Goal: Share content

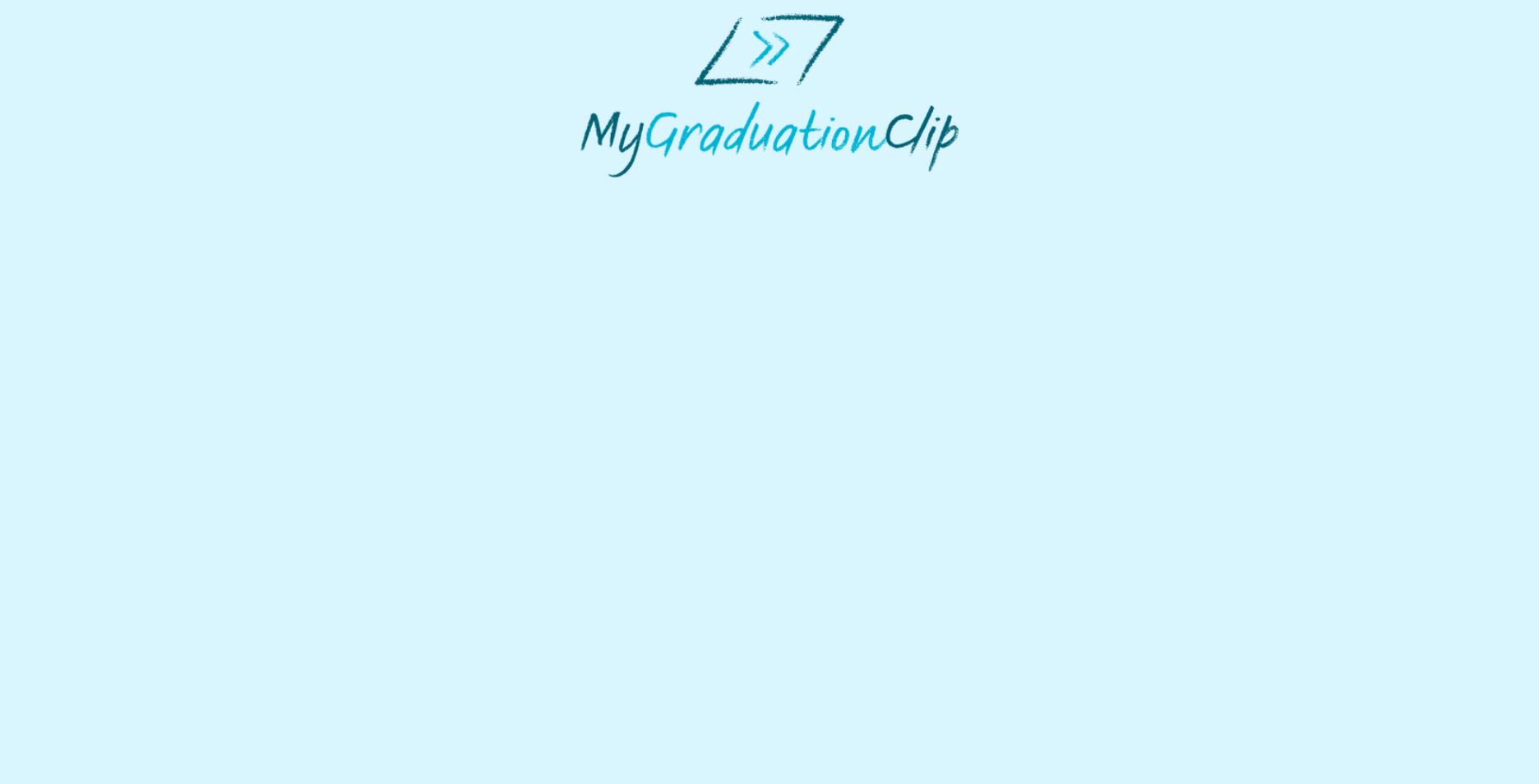
select select "**********"
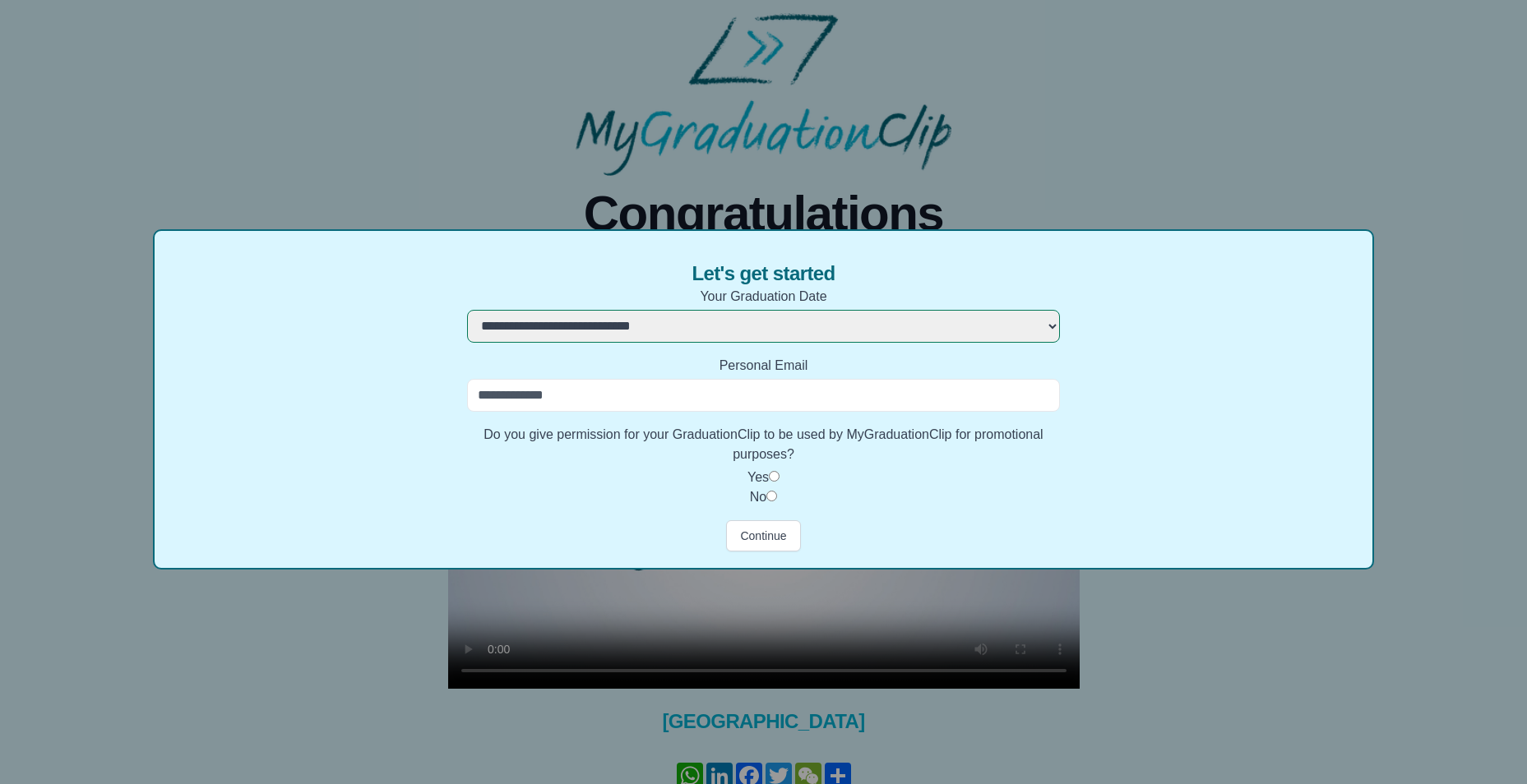
click at [615, 391] on input "Personal Email" at bounding box center [764, 395] width 593 height 33
drag, startPoint x: 616, startPoint y: 394, endPoint x: 428, endPoint y: 375, distance: 189.0
click at [428, 375] on div "**********" at bounding box center [764, 399] width 1222 height 340
type input "**********"
click at [768, 535] on button "Continue" at bounding box center [764, 536] width 74 height 31
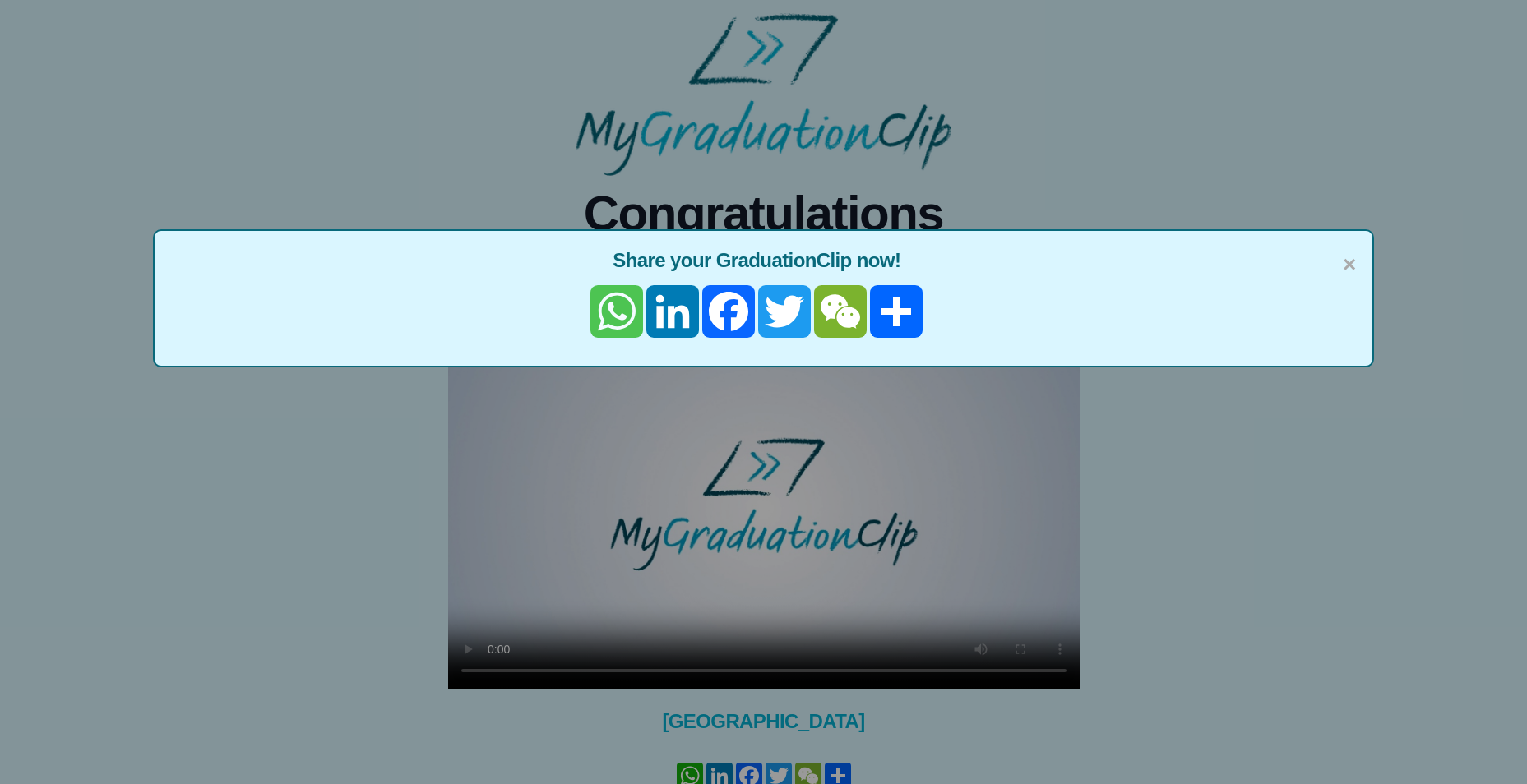
click at [614, 320] on link "WhatsApp" at bounding box center [617, 311] width 56 height 53
click at [554, 422] on div "× Share your GraduationClip now! WhatsApp LinkedIn Facebook Twitter WeChat Share" at bounding box center [764, 392] width 1527 height 784
click at [1349, 262] on span "×" at bounding box center [1350, 264] width 13 height 34
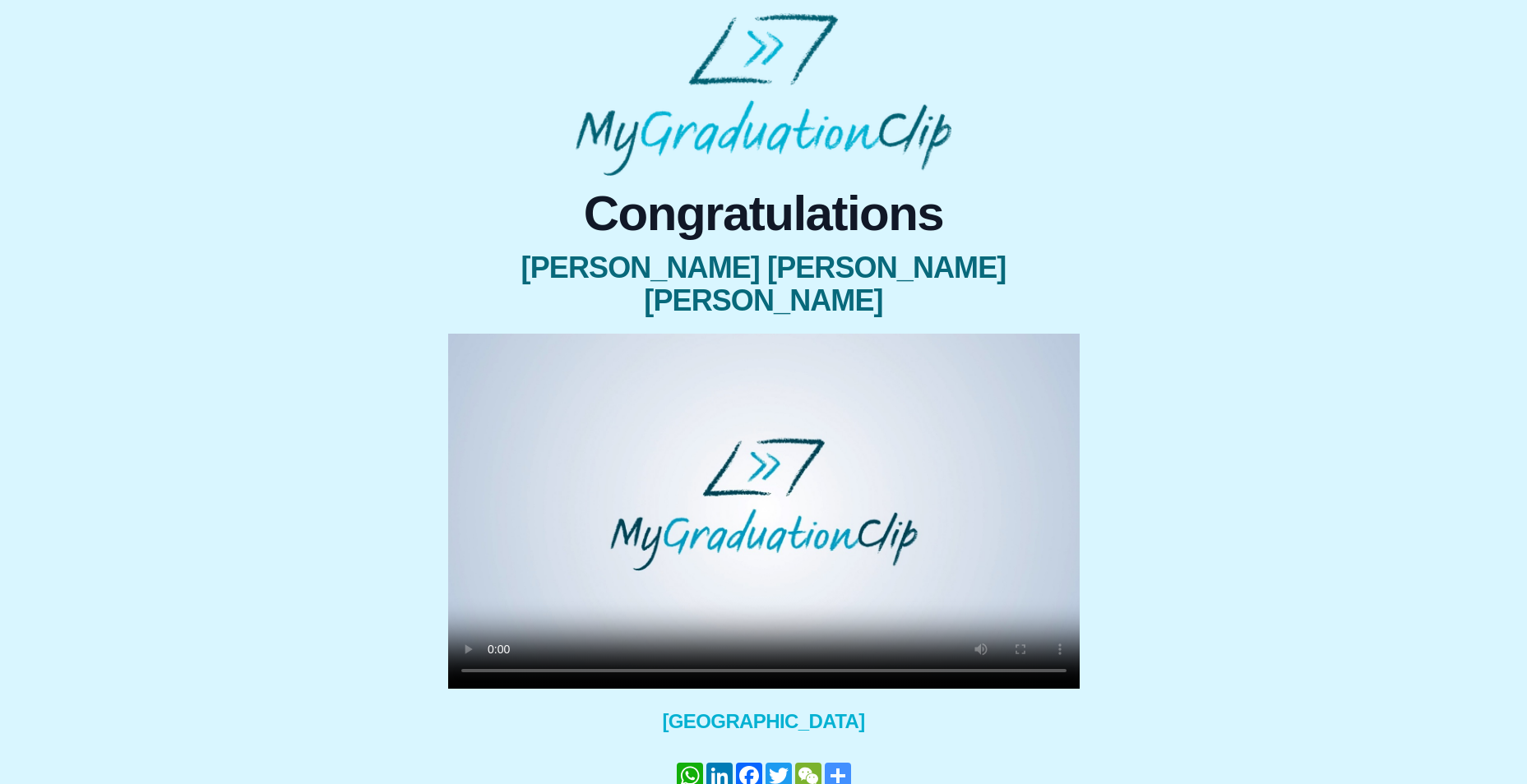
click at [843, 763] on link "Share" at bounding box center [837, 776] width 29 height 26
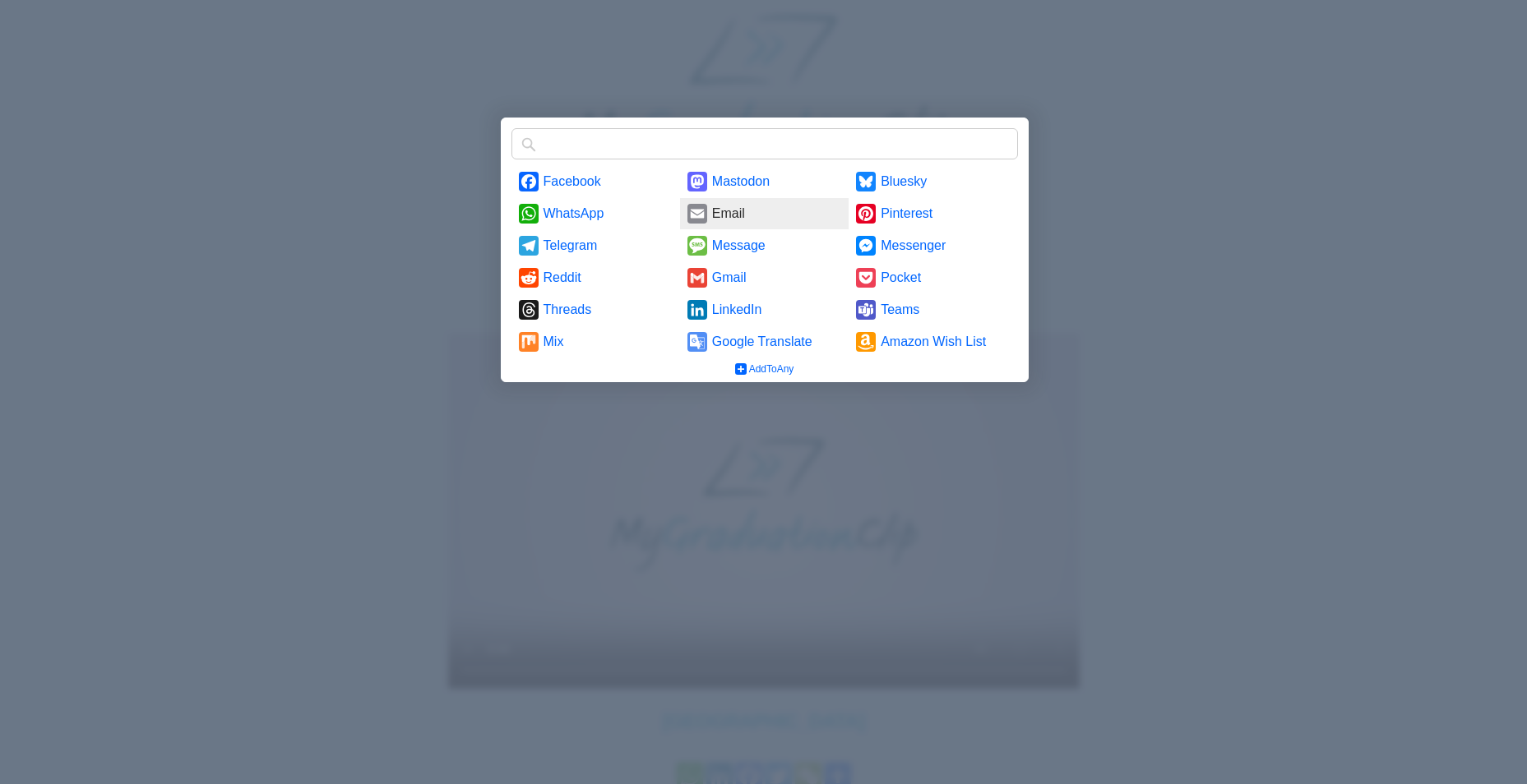
click at [709, 206] on link "Email" at bounding box center [764, 213] width 169 height 31
click at [240, 186] on div at bounding box center [764, 392] width 1527 height 784
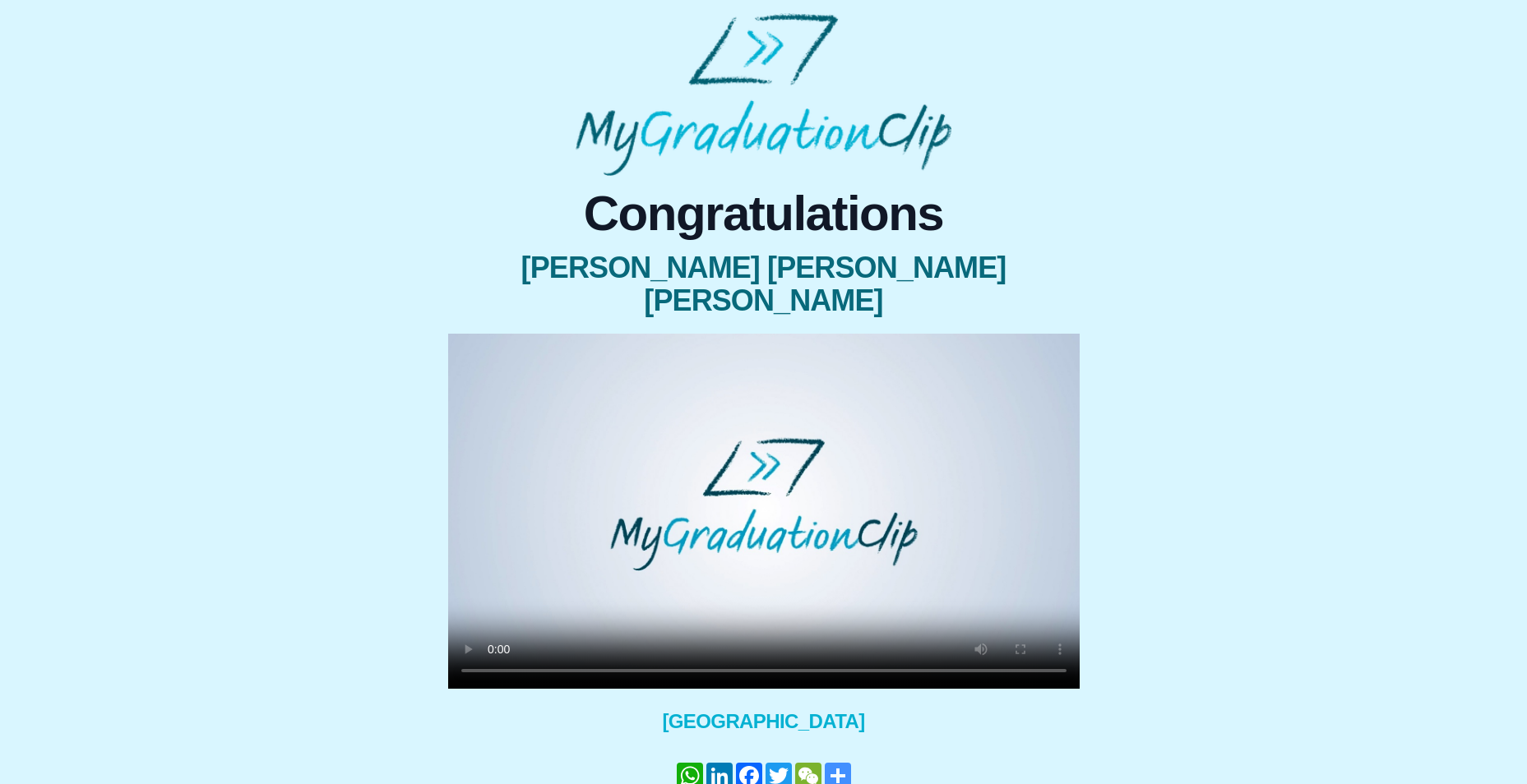
click at [837, 763] on link "Share" at bounding box center [837, 776] width 29 height 26
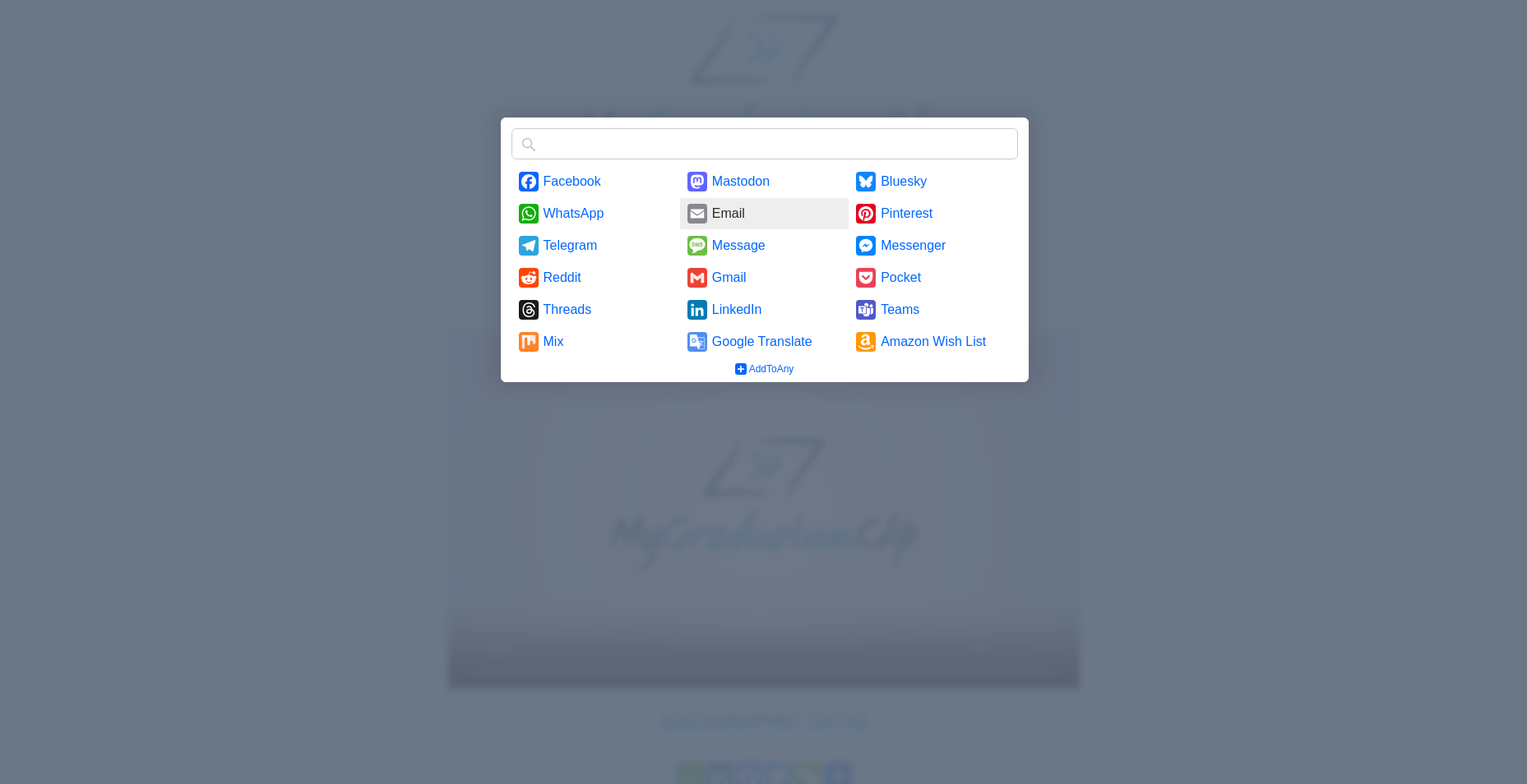
click at [719, 206] on link "Email" at bounding box center [764, 213] width 169 height 31
click at [230, 285] on div at bounding box center [764, 392] width 1527 height 784
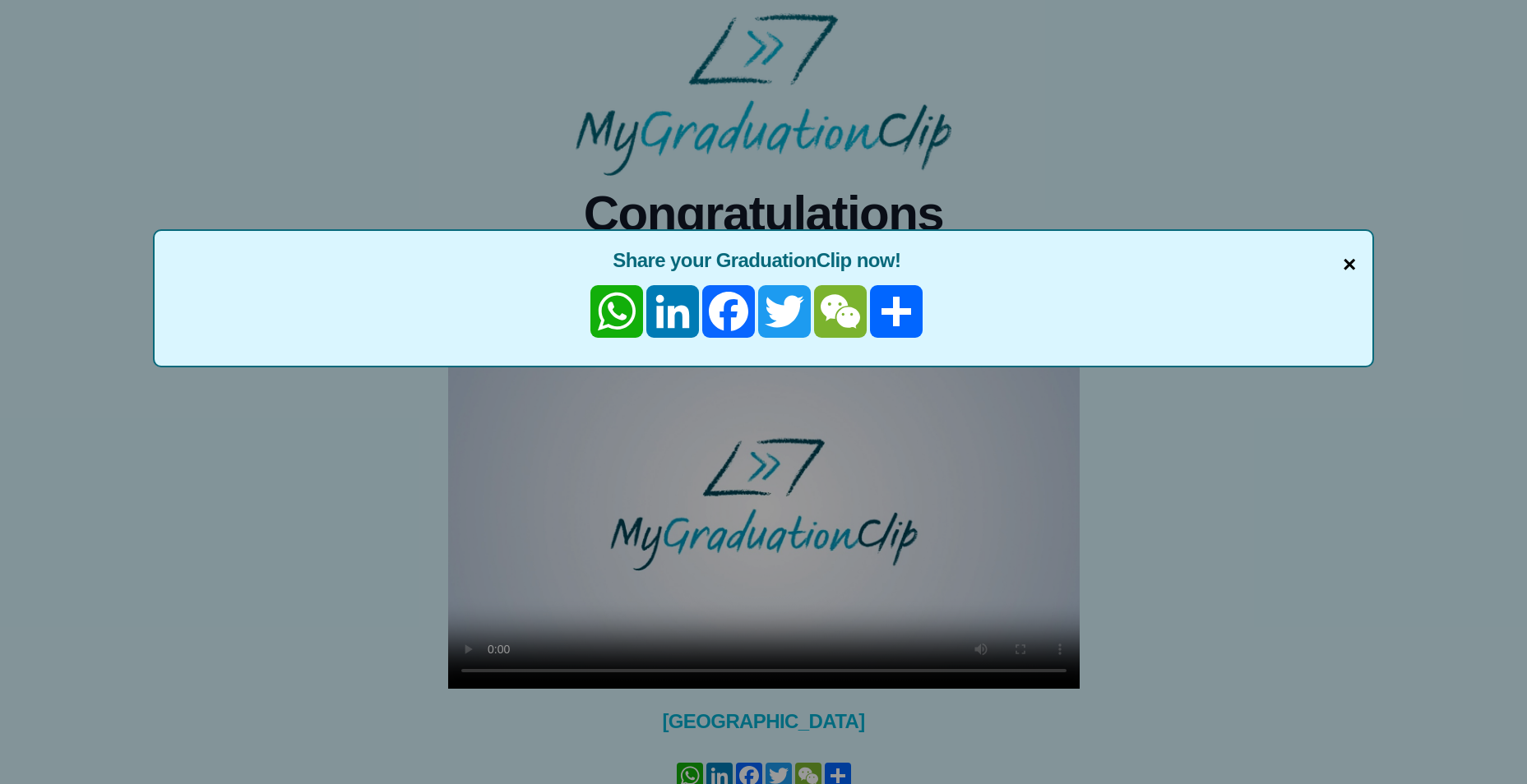
click at [1348, 263] on span "×" at bounding box center [1350, 264] width 13 height 34
